Goal: Navigation & Orientation: Find specific page/section

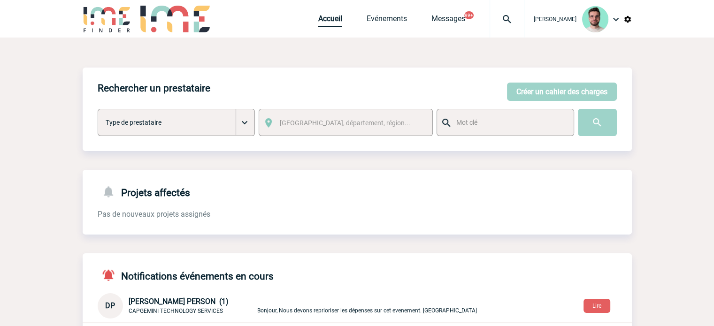
drag, startPoint x: 332, startPoint y: 25, endPoint x: 340, endPoint y: 45, distance: 21.1
click at [332, 25] on link "Accueil" at bounding box center [330, 20] width 24 height 13
